Goal: Book appointment/travel/reservation

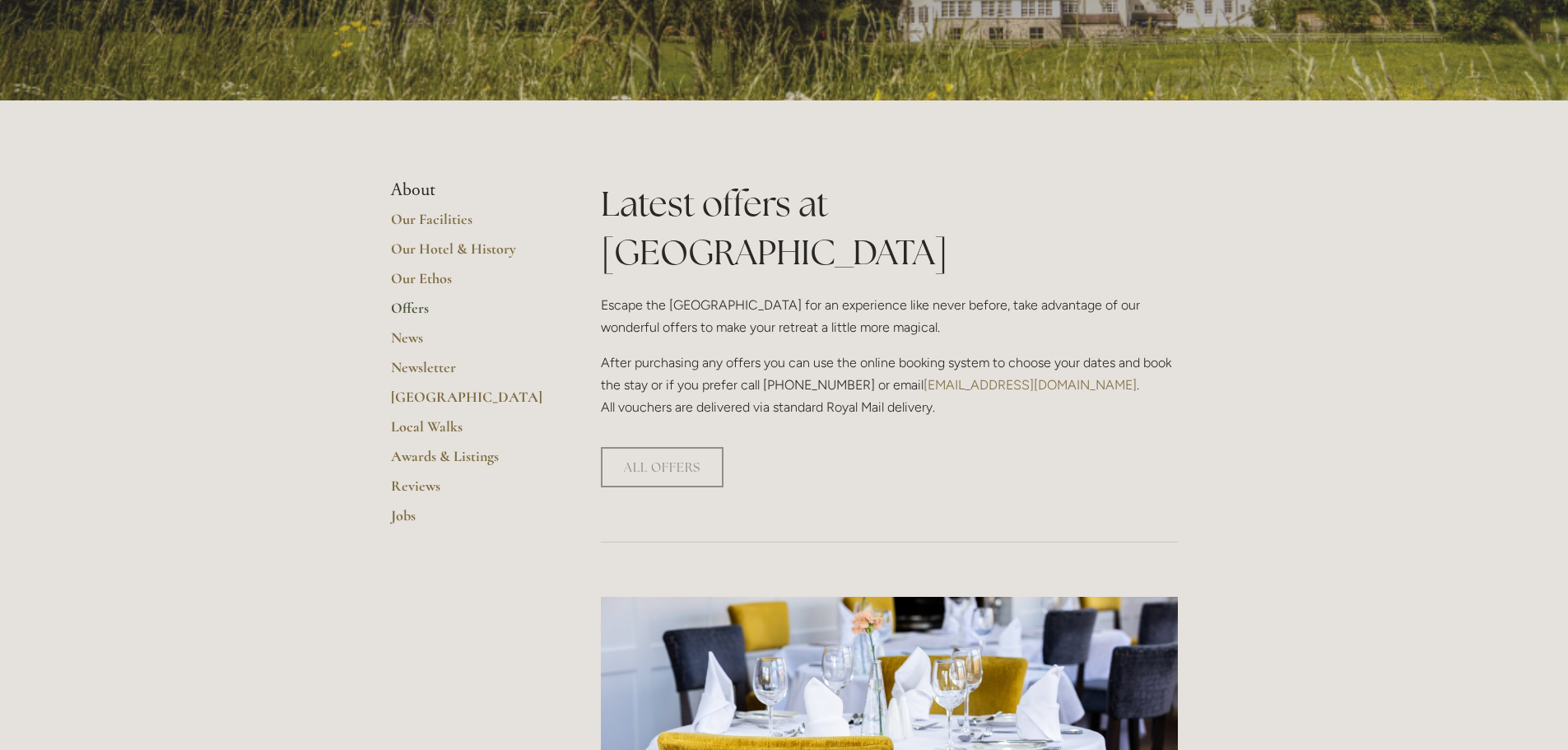
scroll to position [247, 0]
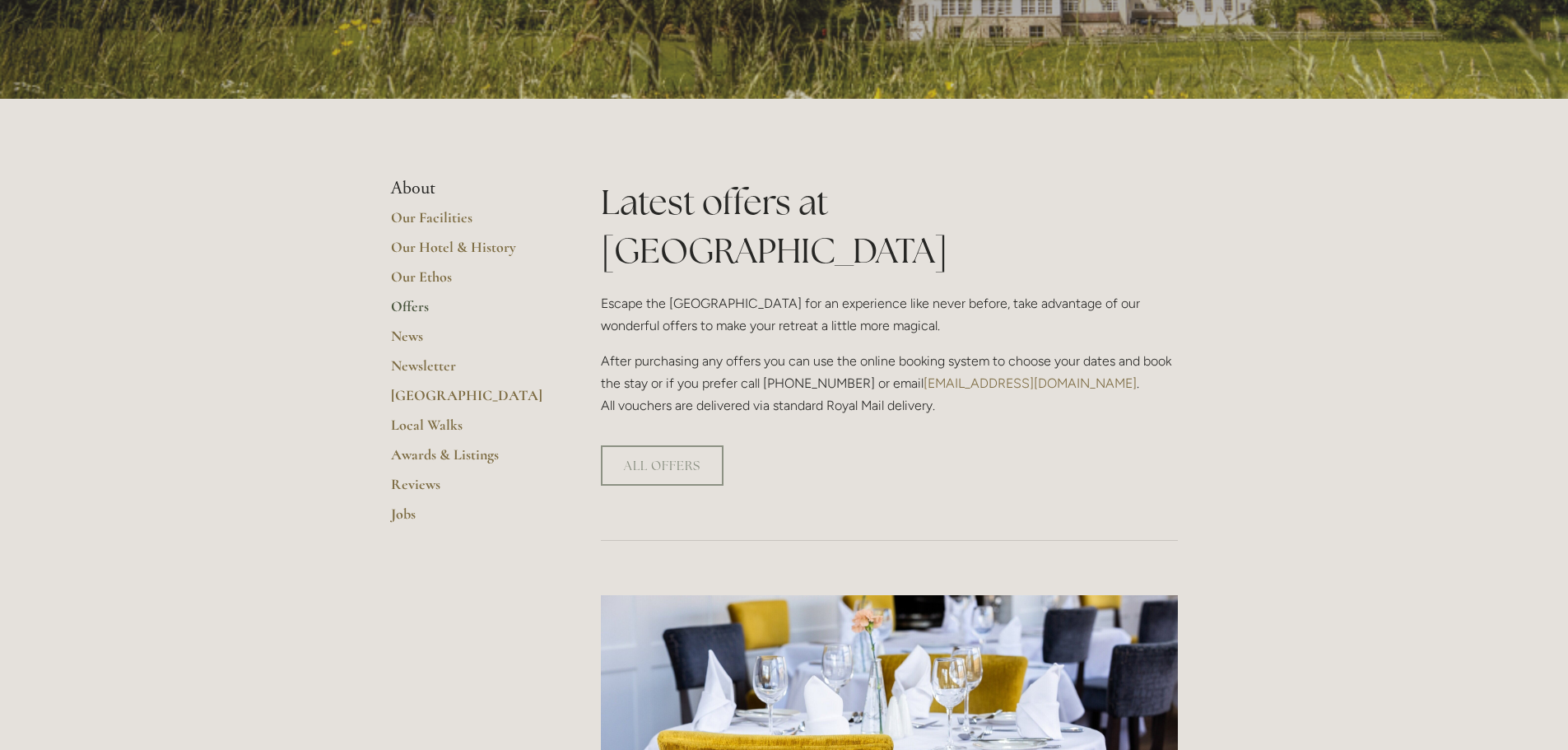
click at [408, 303] on link "Offers" at bounding box center [470, 312] width 158 height 30
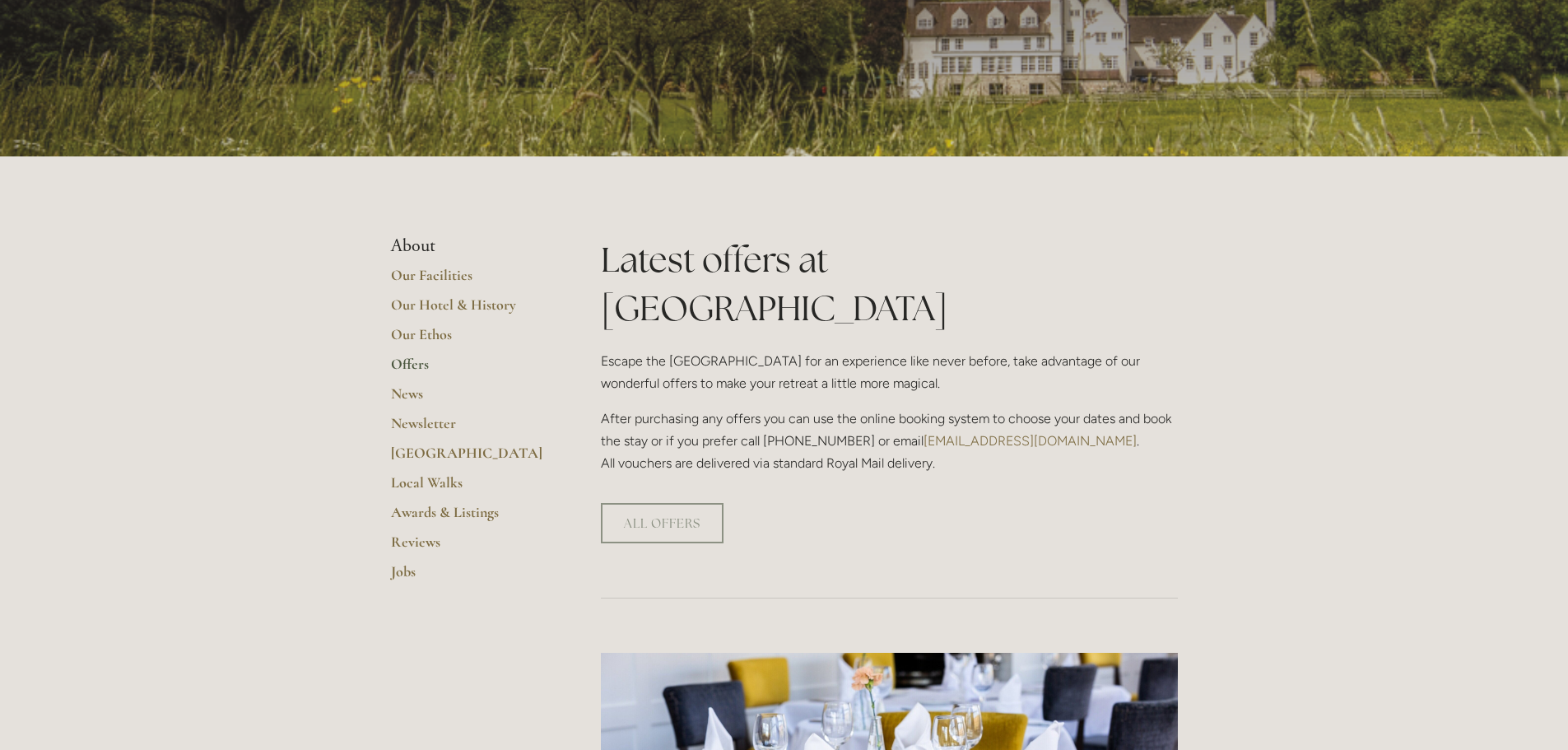
scroll to position [330, 0]
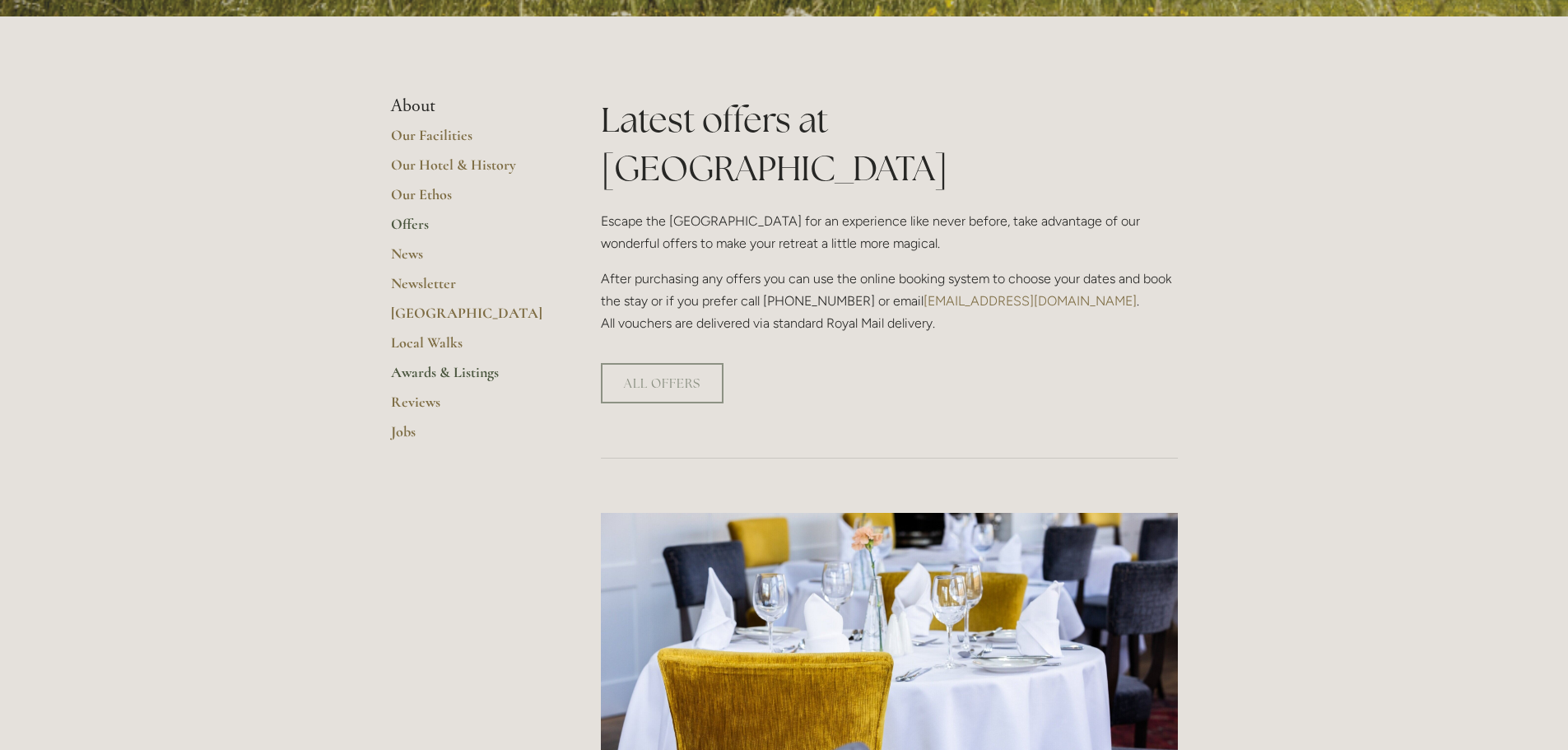
click at [435, 364] on link "Awards & Listings" at bounding box center [470, 377] width 158 height 30
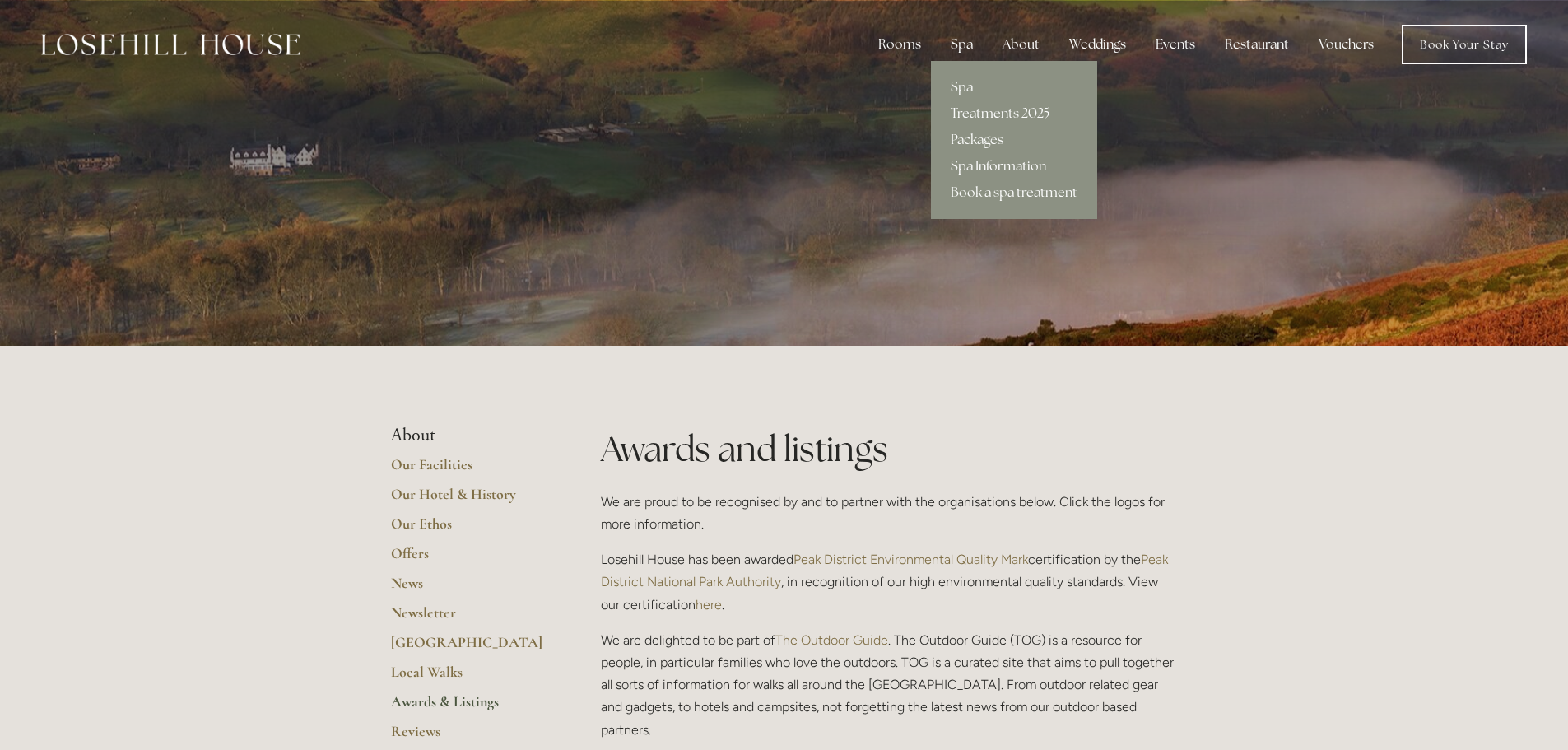
click at [991, 159] on link "Spa Information" at bounding box center [1014, 166] width 166 height 26
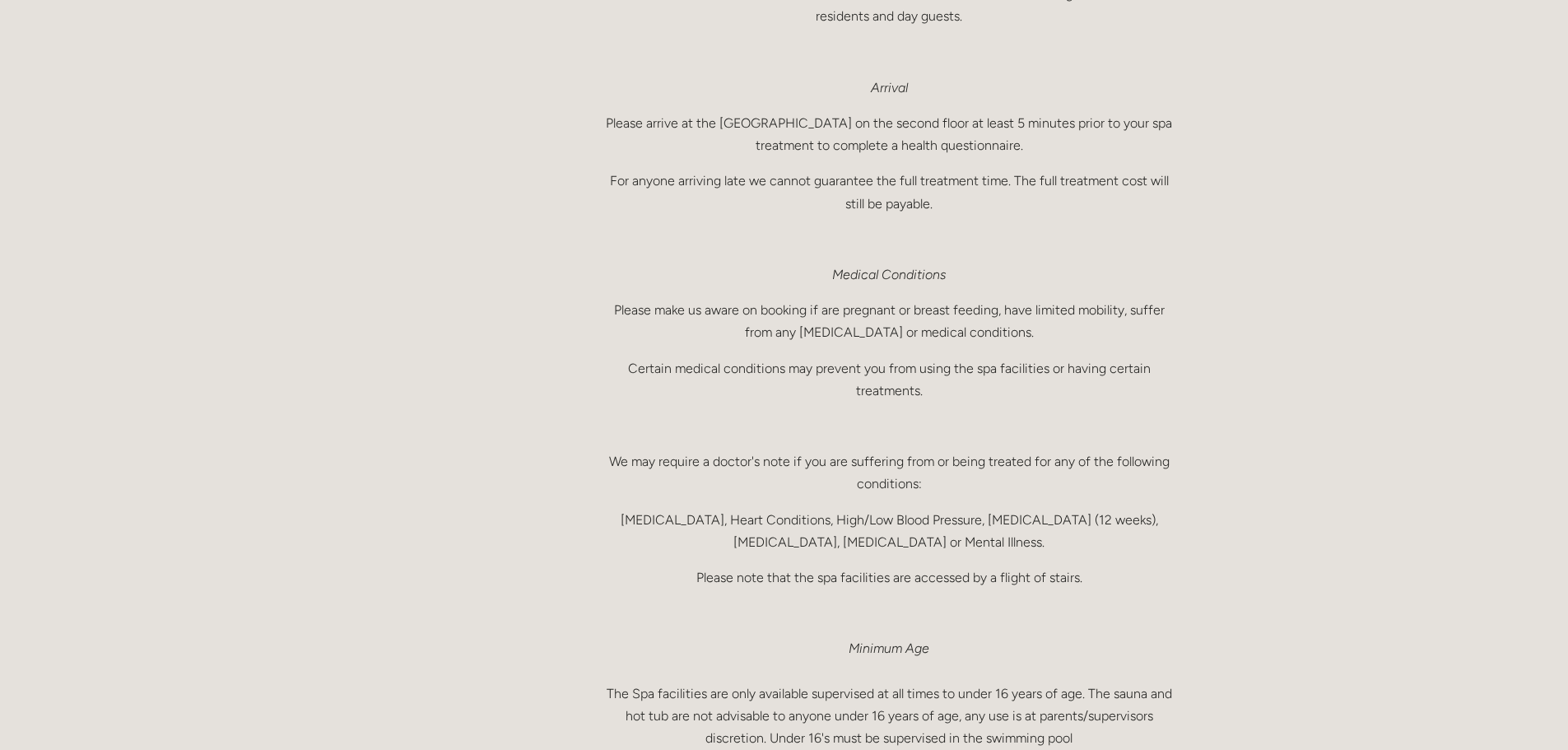
scroll to position [576, 0]
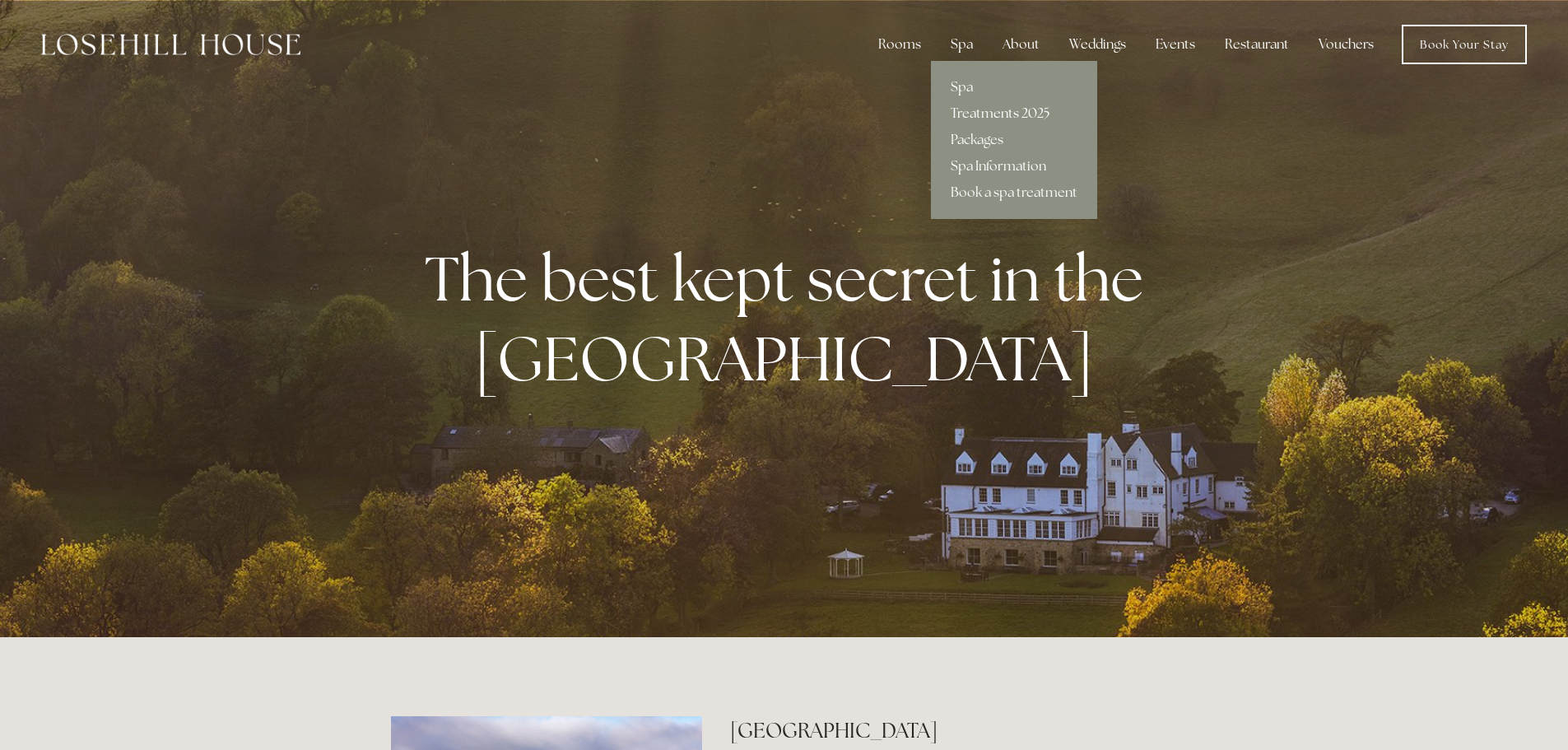
click at [1008, 104] on link "Treatments 2025" at bounding box center [1014, 114] width 166 height 26
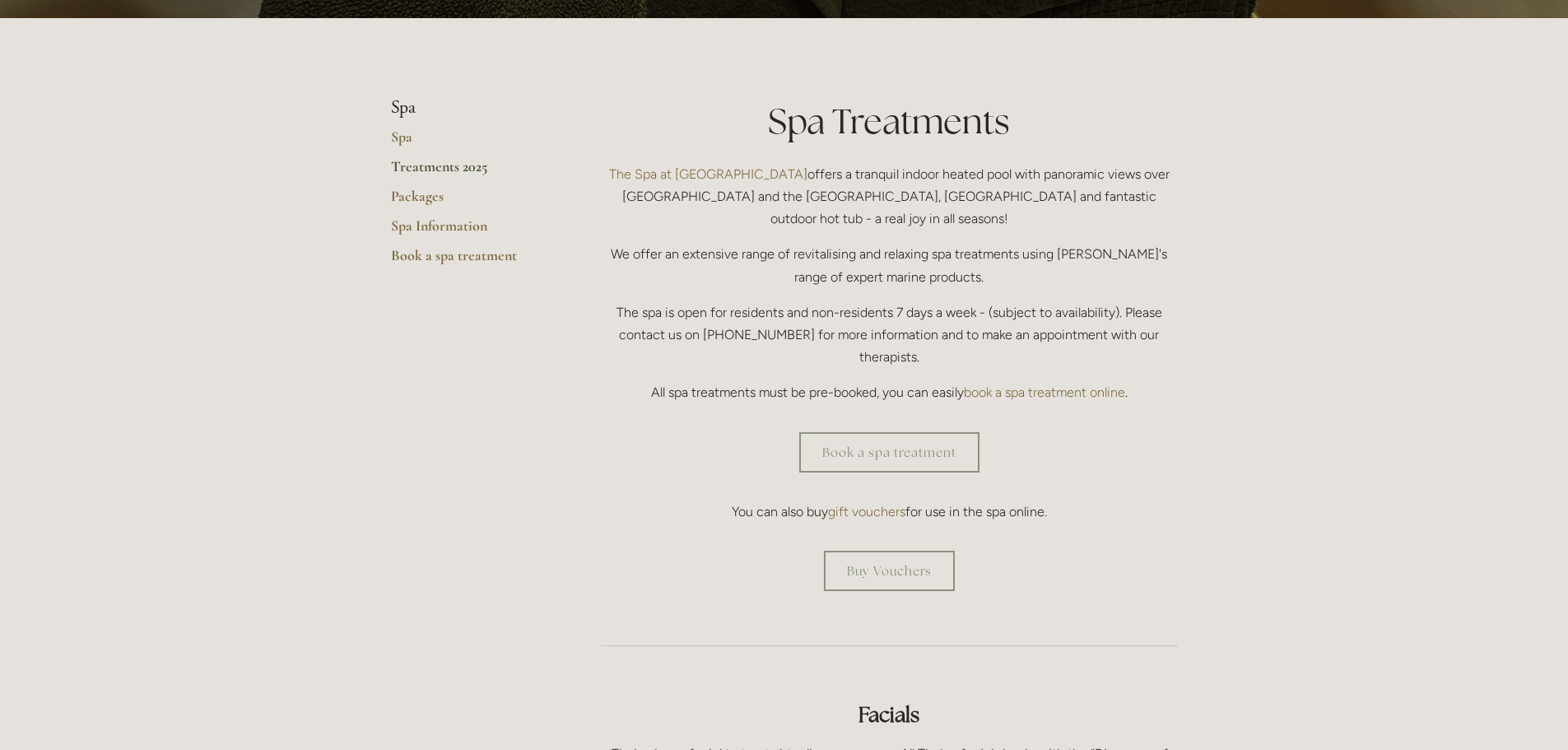
scroll to position [330, 0]
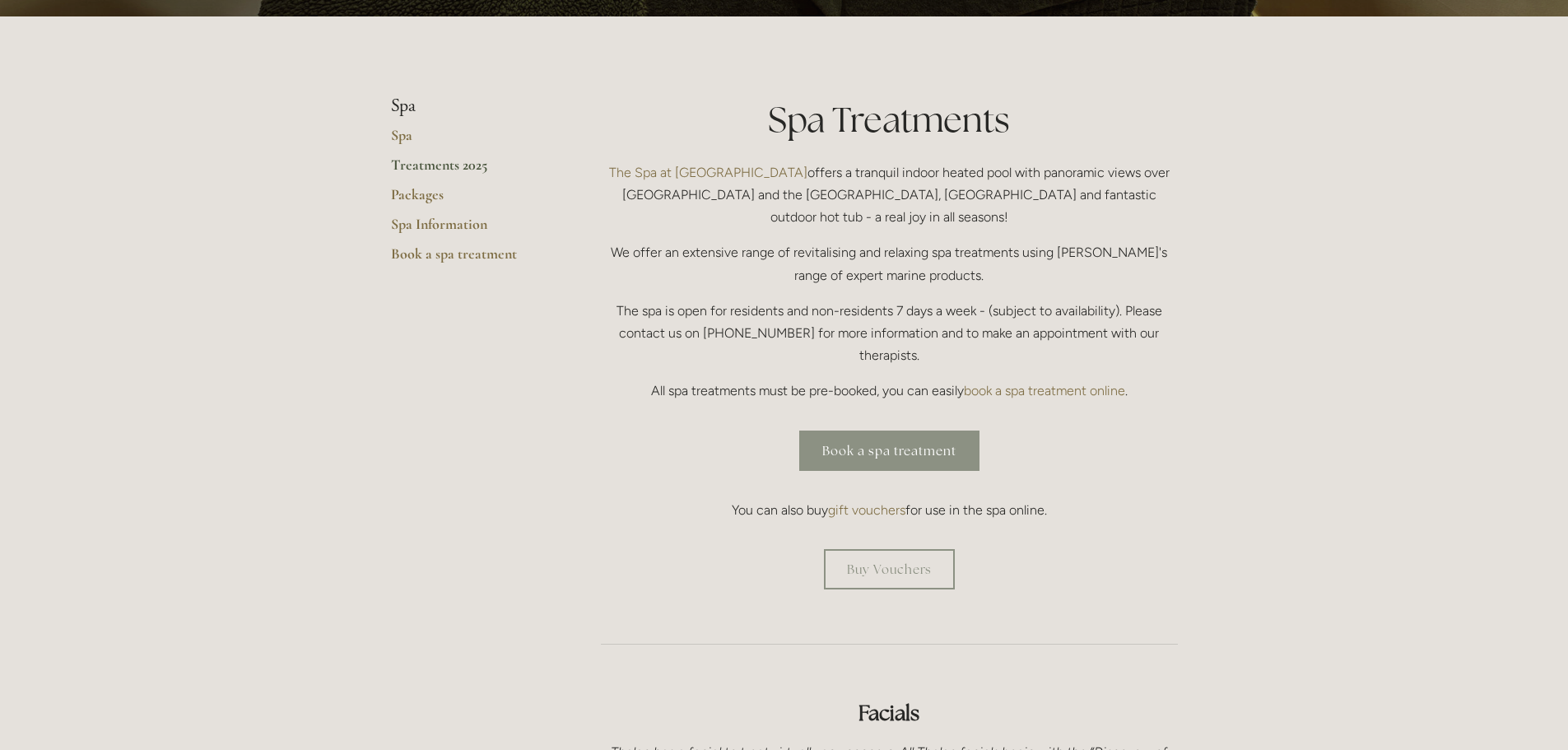
click at [913, 431] on link "Book a spa treatment" at bounding box center [889, 451] width 180 height 41
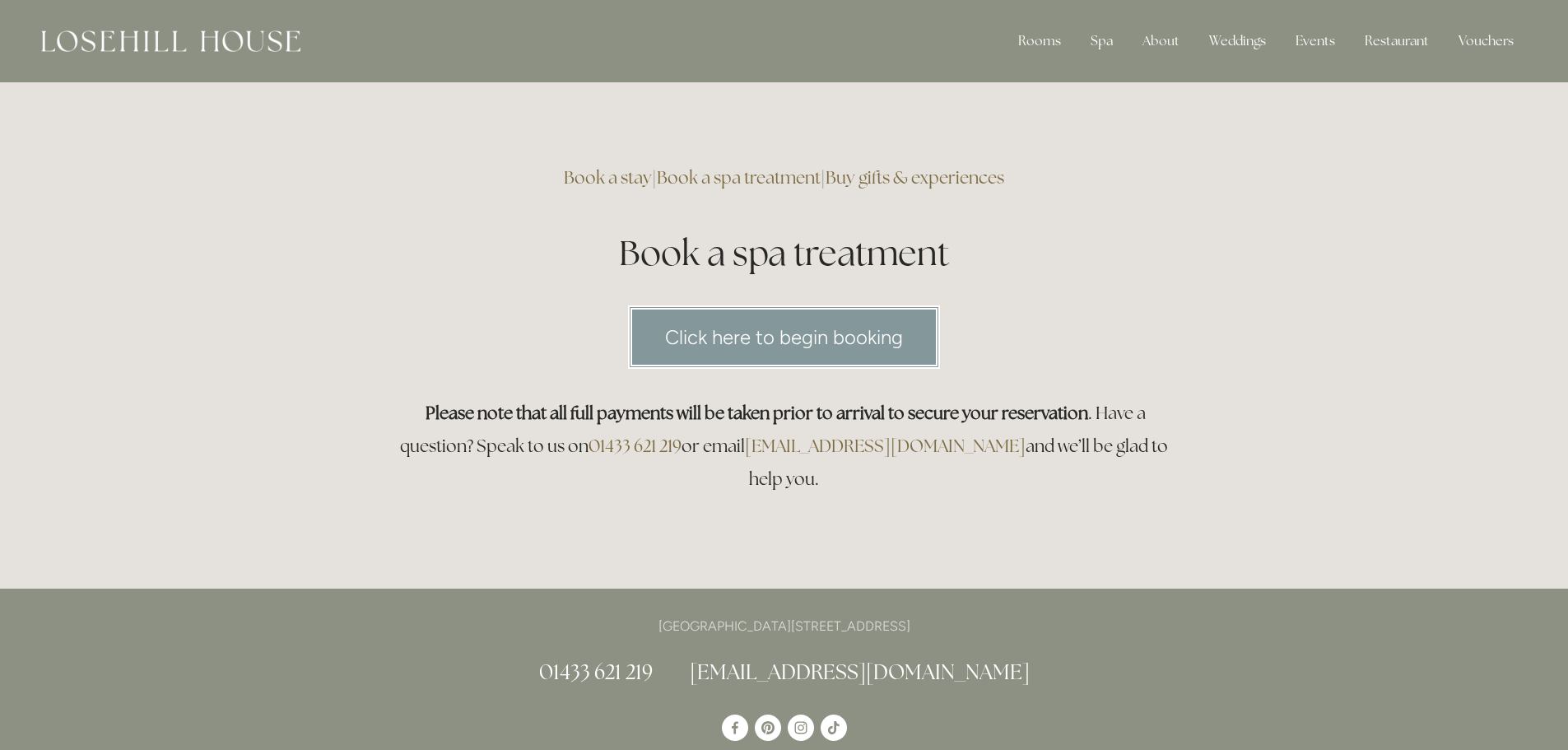
click at [795, 347] on link "Click here to begin booking" at bounding box center [784, 336] width 312 height 64
